Goal: Task Accomplishment & Management: Use online tool/utility

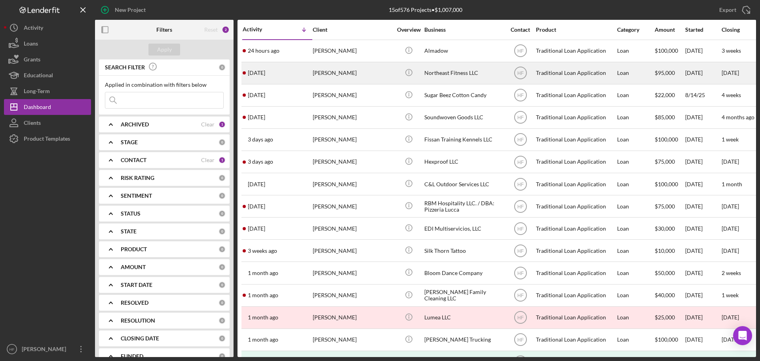
click at [350, 77] on div "[PERSON_NAME]" at bounding box center [352, 73] width 79 height 21
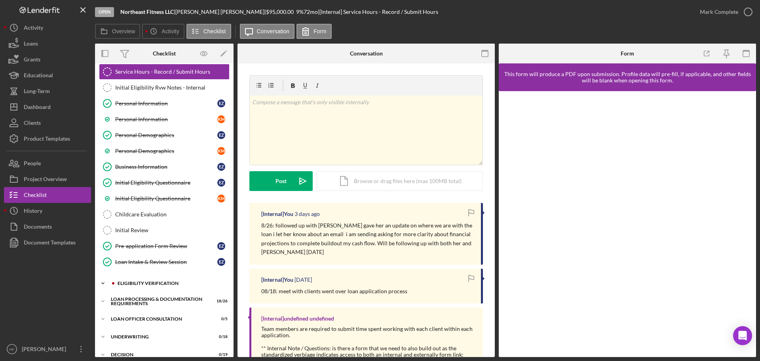
scroll to position [154, 0]
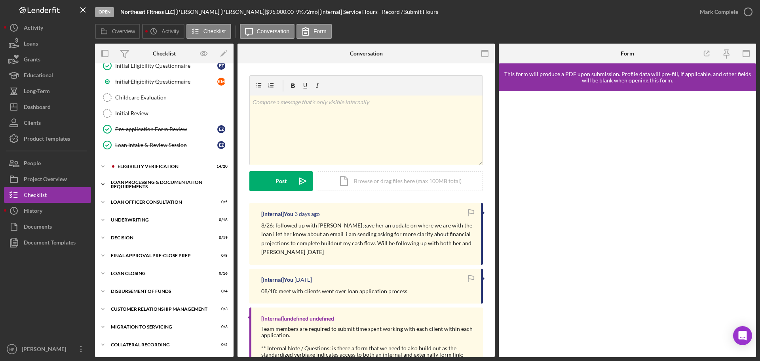
click at [107, 181] on icon "Icon/Expander" at bounding box center [103, 184] width 16 height 16
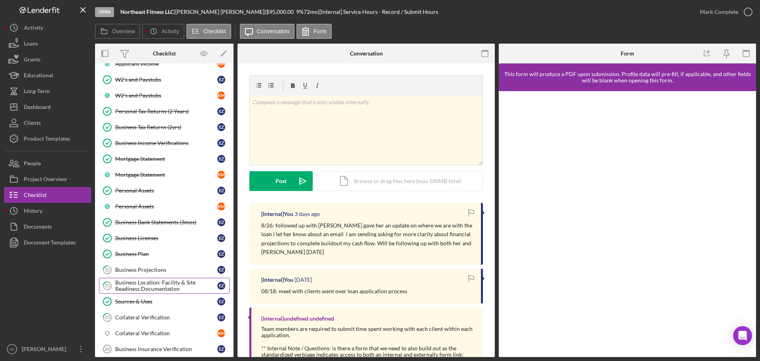
scroll to position [352, 0]
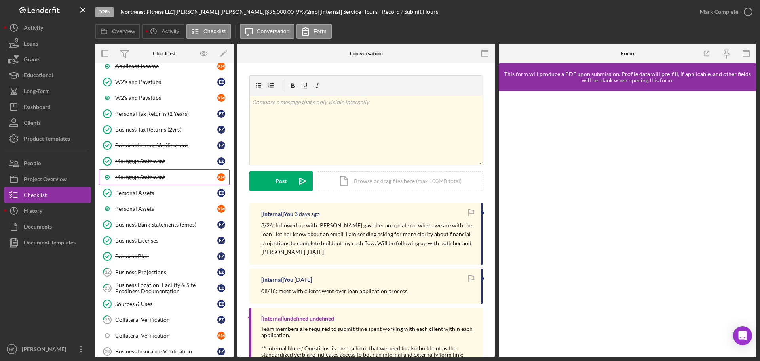
click at [162, 175] on div "Mortgage Statement" at bounding box center [166, 177] width 102 height 6
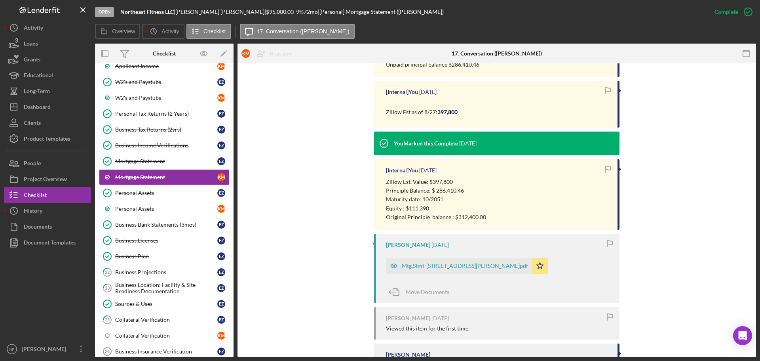
scroll to position [322, 0]
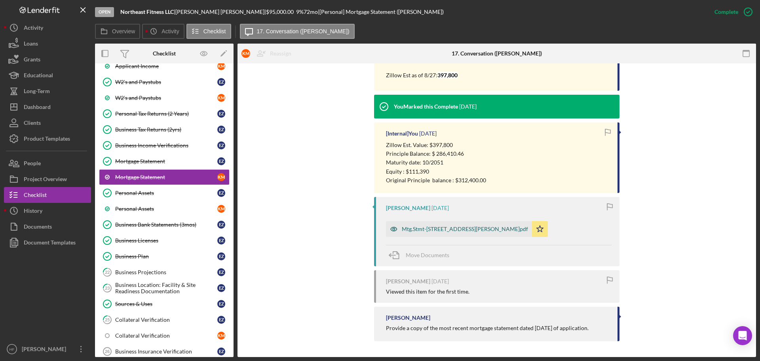
click at [434, 230] on div "Mtg.Stmt-2219 McKinley St NE.pdf" at bounding box center [465, 229] width 126 height 6
